Goal: Transaction & Acquisition: Book appointment/travel/reservation

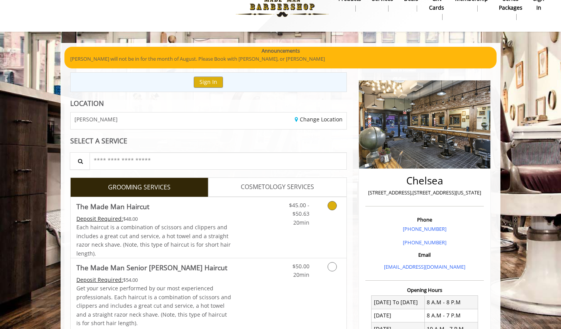
scroll to position [17, 0]
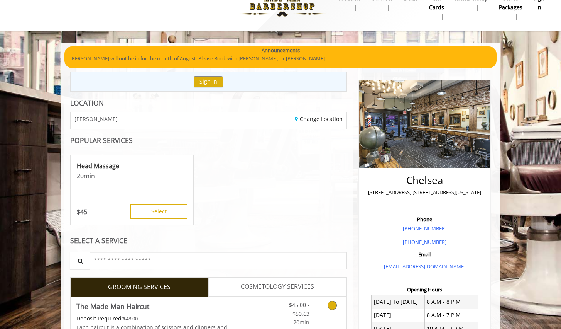
click at [326, 309] on link "Grooming services" at bounding box center [331, 312] width 20 height 30
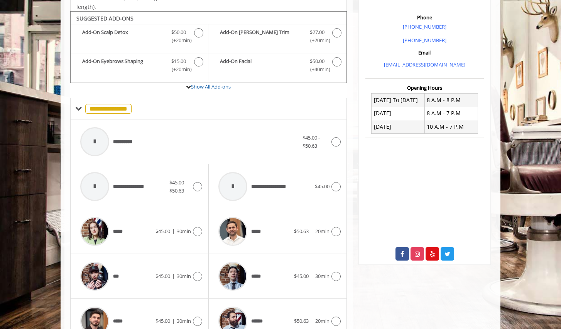
scroll to position [227, 0]
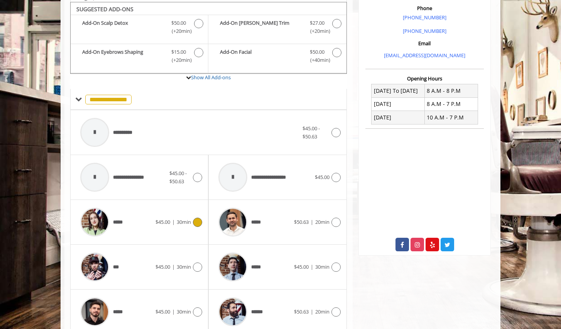
click at [182, 218] on span "30min" at bounding box center [184, 221] width 14 height 7
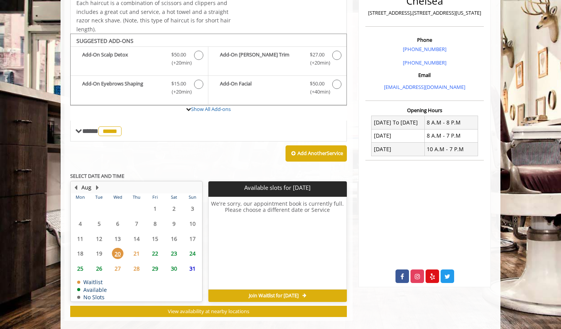
scroll to position [196, 0]
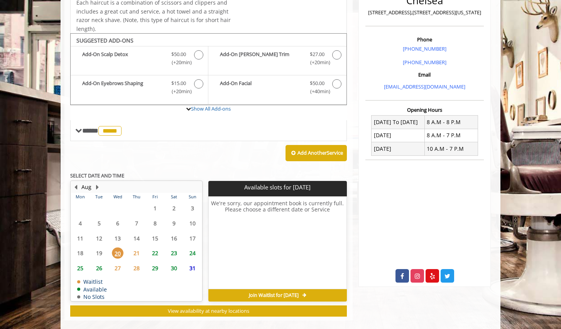
click at [155, 249] on span "22" at bounding box center [155, 252] width 12 height 11
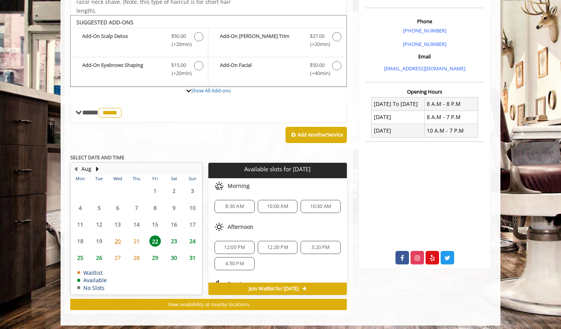
scroll to position [0, 0]
click at [173, 238] on span "23" at bounding box center [174, 240] width 12 height 11
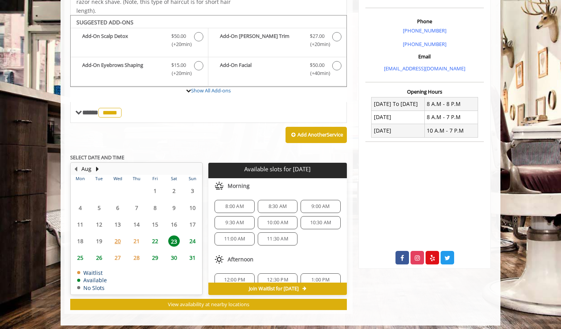
click at [314, 203] on span "9:00 AM" at bounding box center [321, 206] width 18 height 6
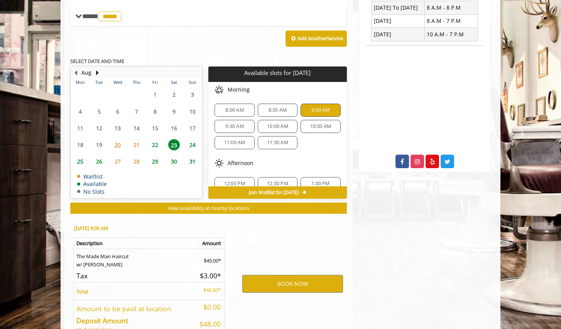
scroll to position [352, 0]
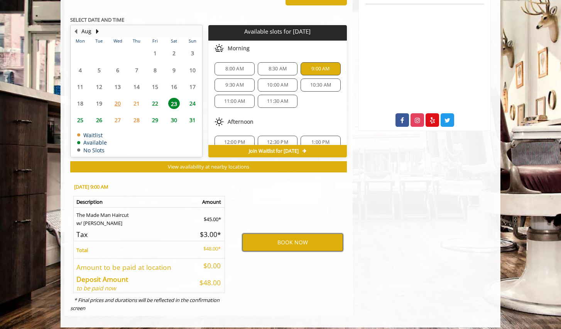
click at [286, 240] on button "BOOK NOW" at bounding box center [292, 242] width 101 height 18
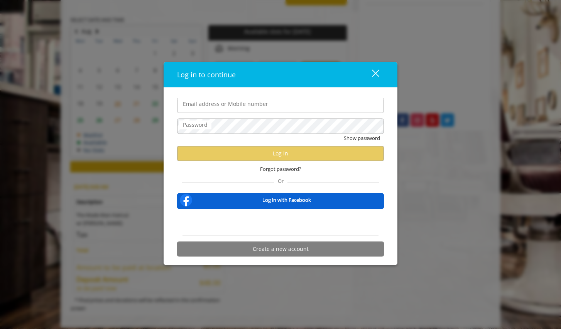
click at [217, 109] on input "Email address or Mobile number" at bounding box center [280, 105] width 207 height 15
type input "**********"
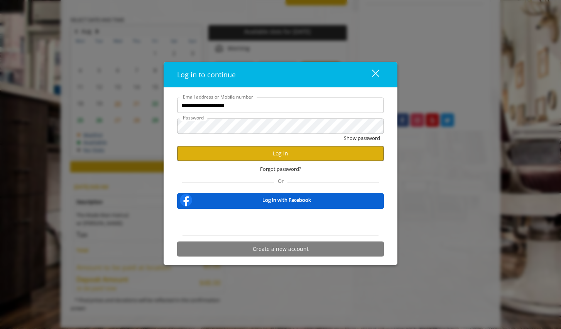
click at [254, 156] on button "Log in" at bounding box center [280, 153] width 207 height 15
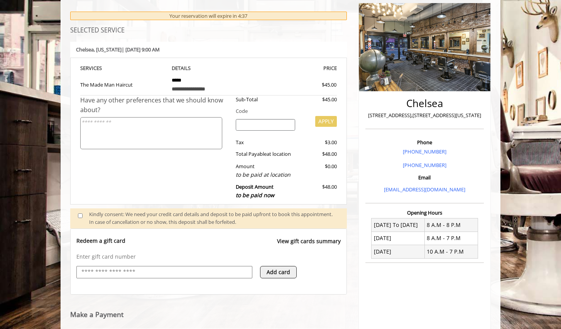
scroll to position [92, 0]
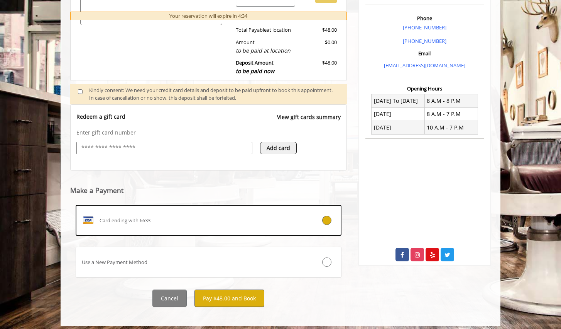
click at [222, 297] on button "Pay $48.00 and Book" at bounding box center [230, 297] width 70 height 17
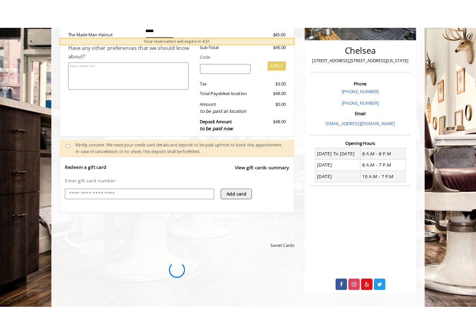
scroll to position [0, 0]
